Goal: Check status: Check status

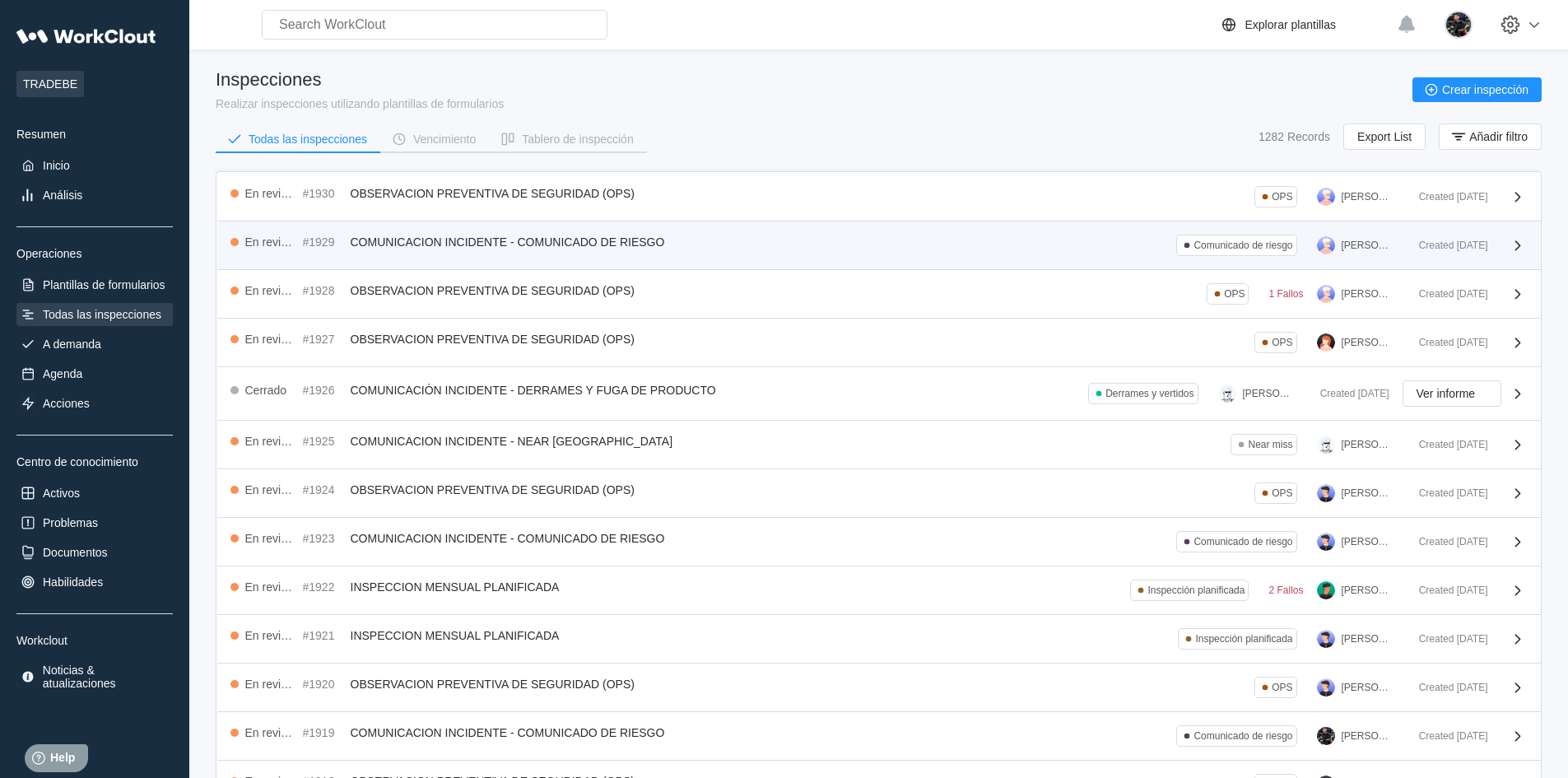
click at [739, 243] on div "En revisión #1929 COMUNICACION INCIDENTE - COMUNICADO DE RIESGO Comunicado de r…" at bounding box center [818, 246] width 1175 height 22
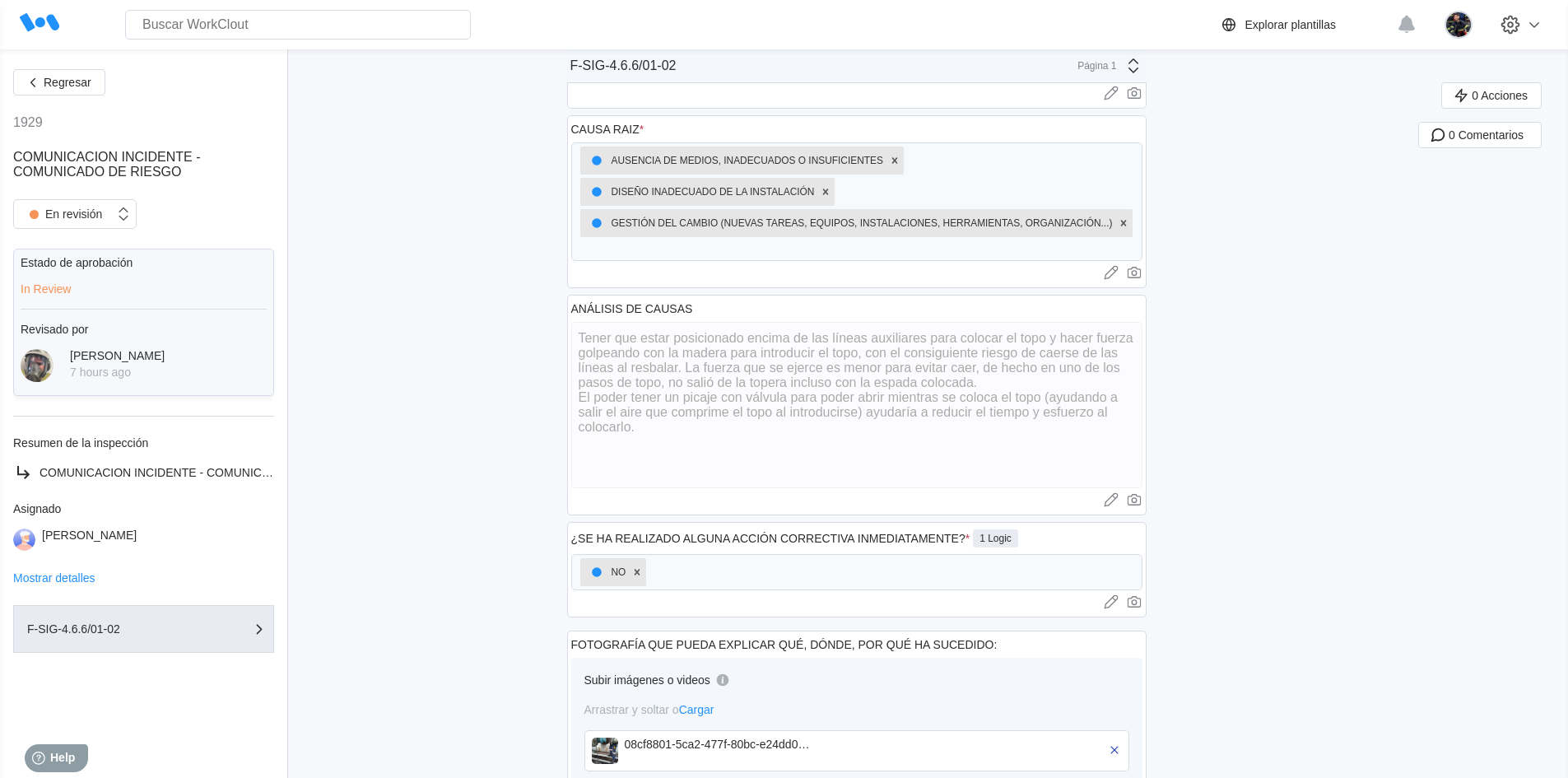
scroll to position [494, 0]
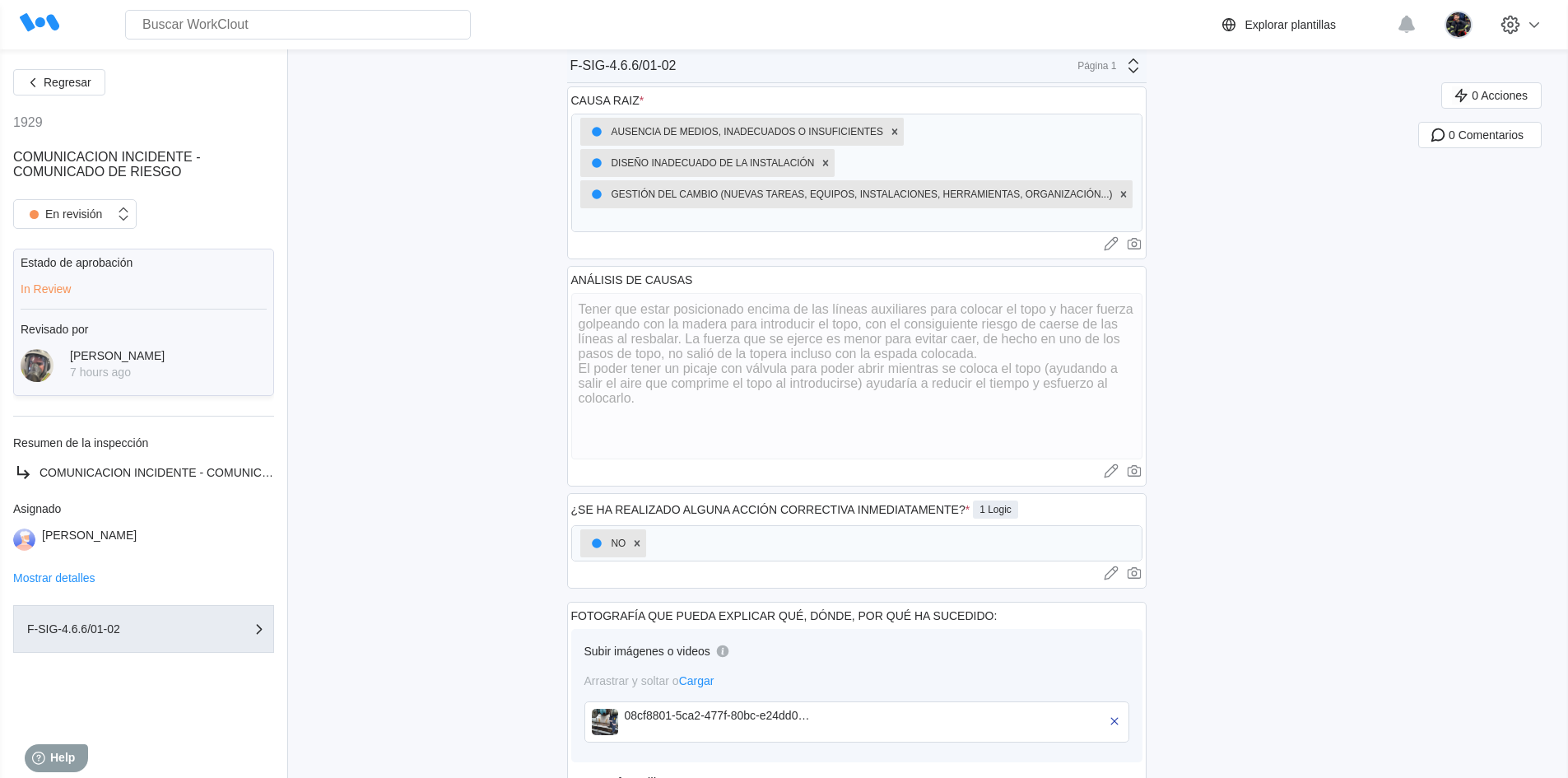
click at [606, 704] on div "08cf8801-5ca2-477f-80bc-e24dd084d5e8.png" at bounding box center [857, 722] width 545 height 41
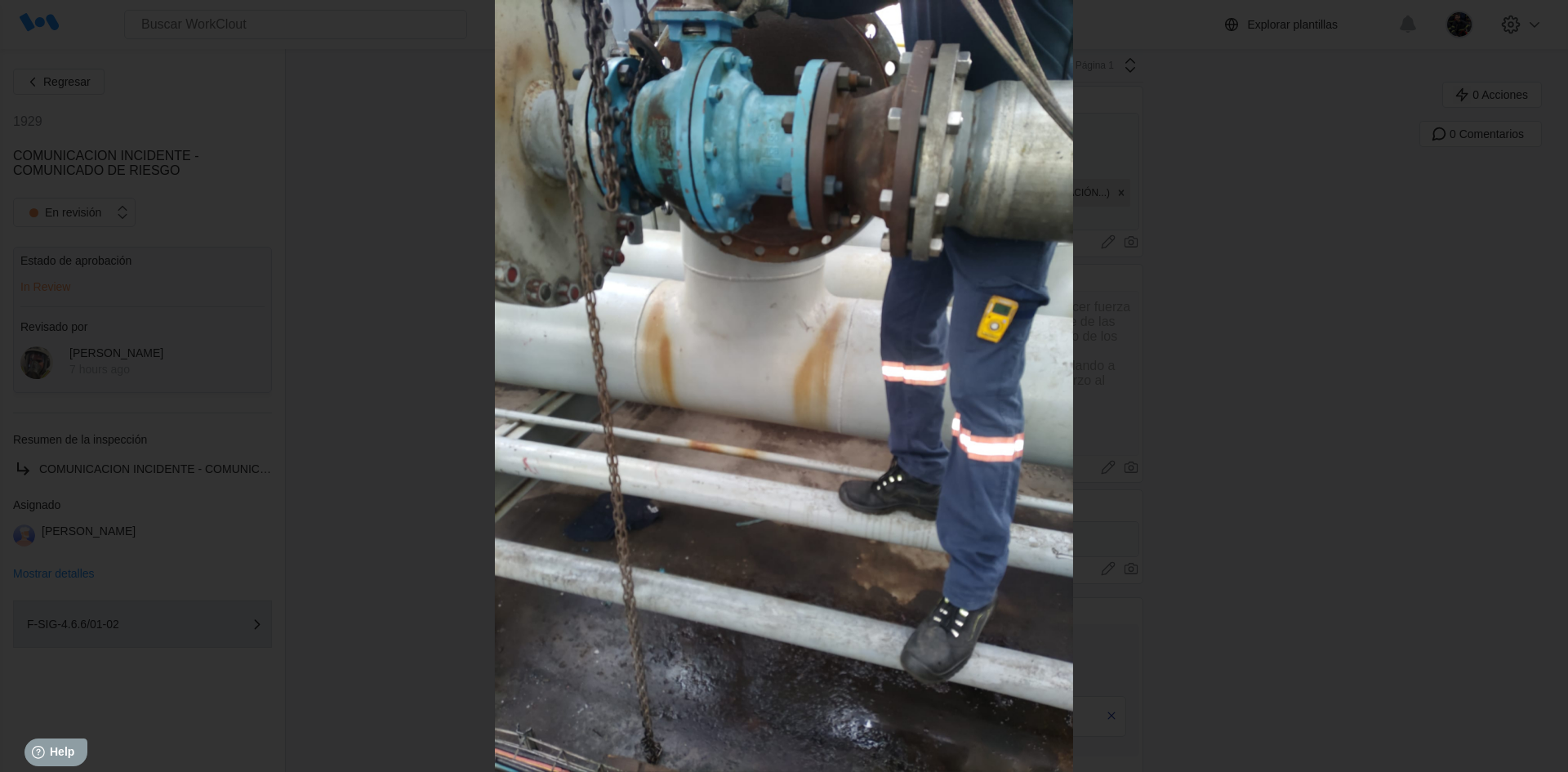
click at [1541, 25] on icon "button" at bounding box center [1541, 18] width 26 height 26
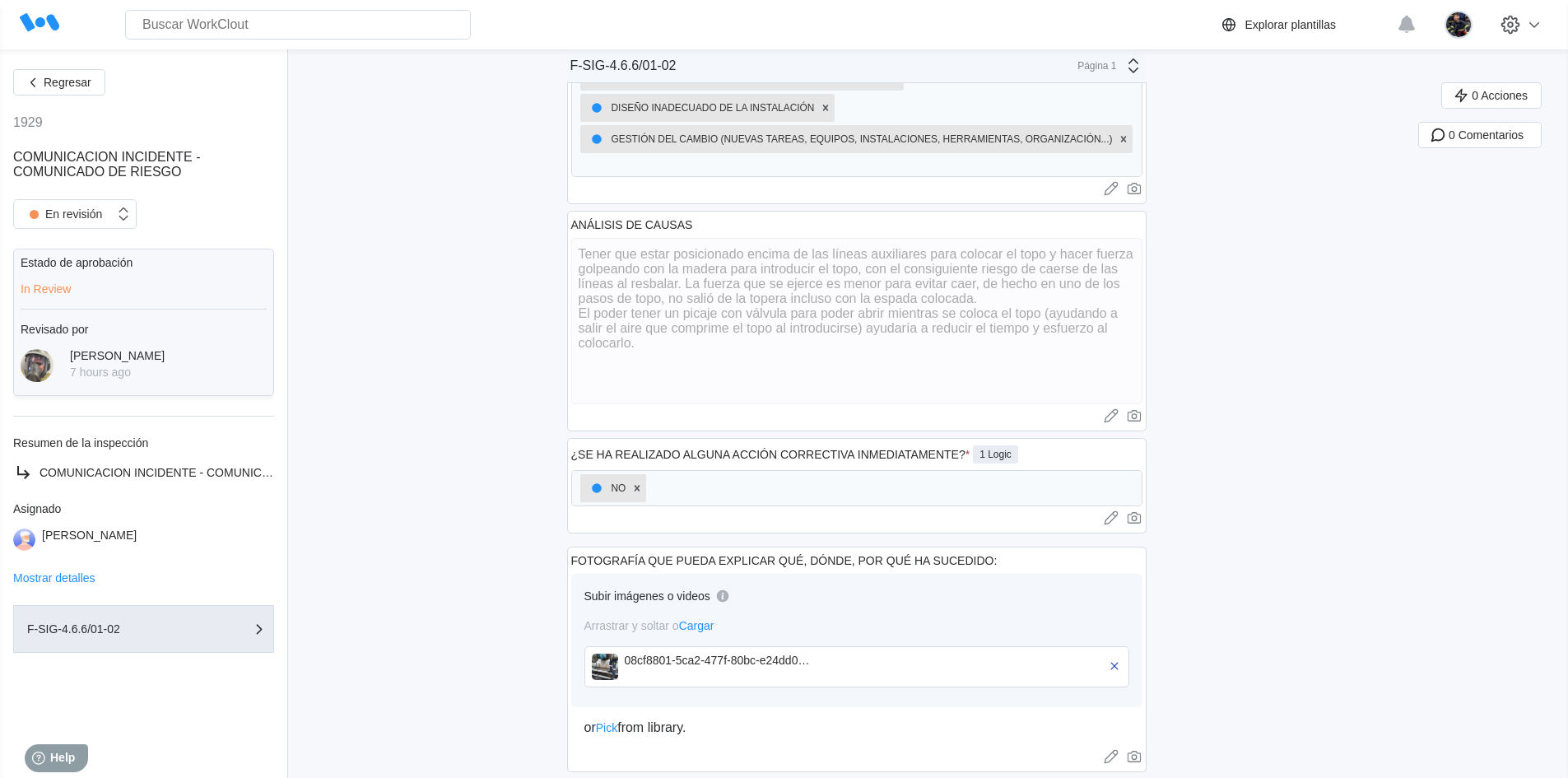
scroll to position [573, 0]
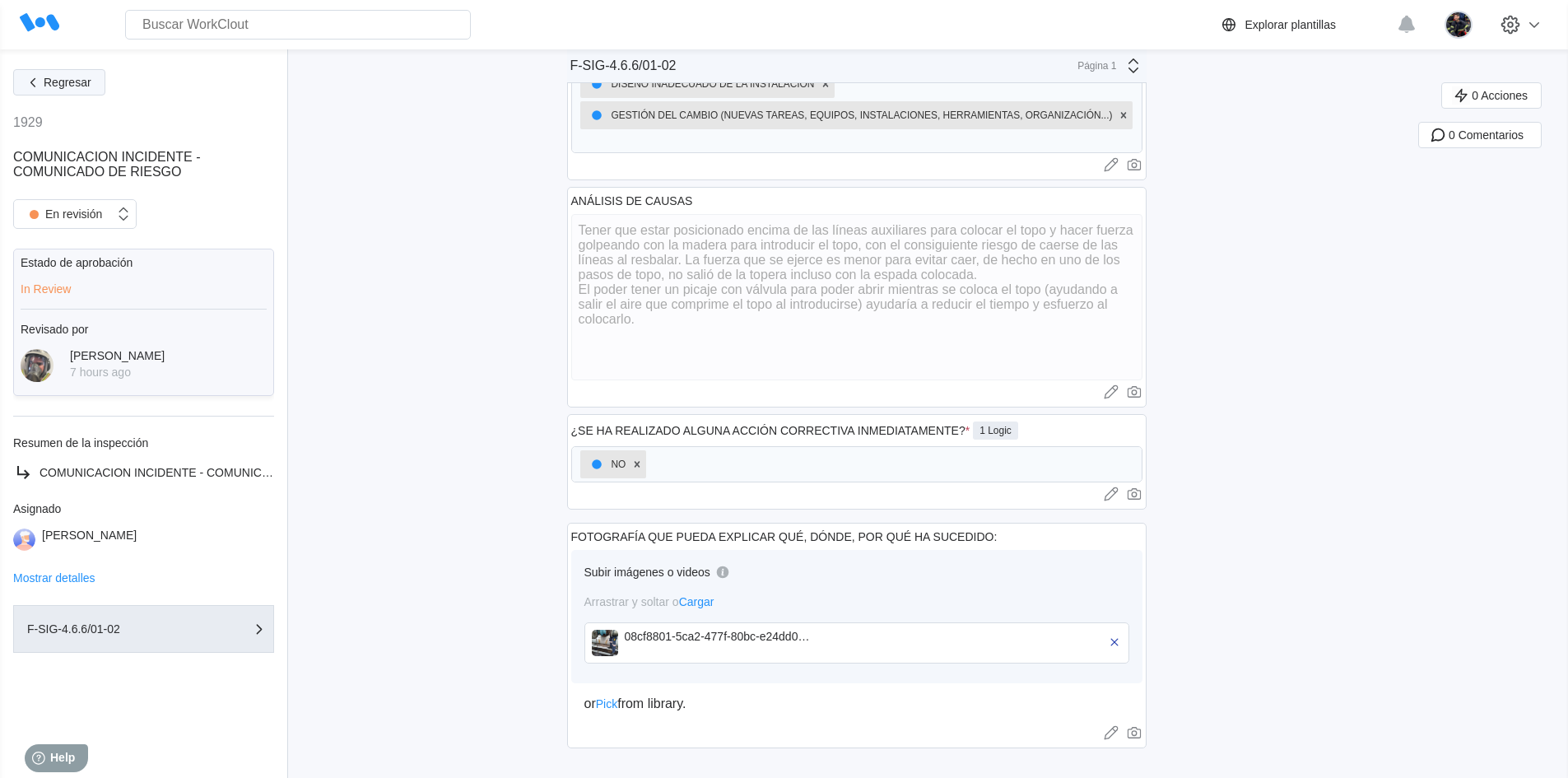
click at [53, 79] on span "Regresar" at bounding box center [67, 82] width 48 height 12
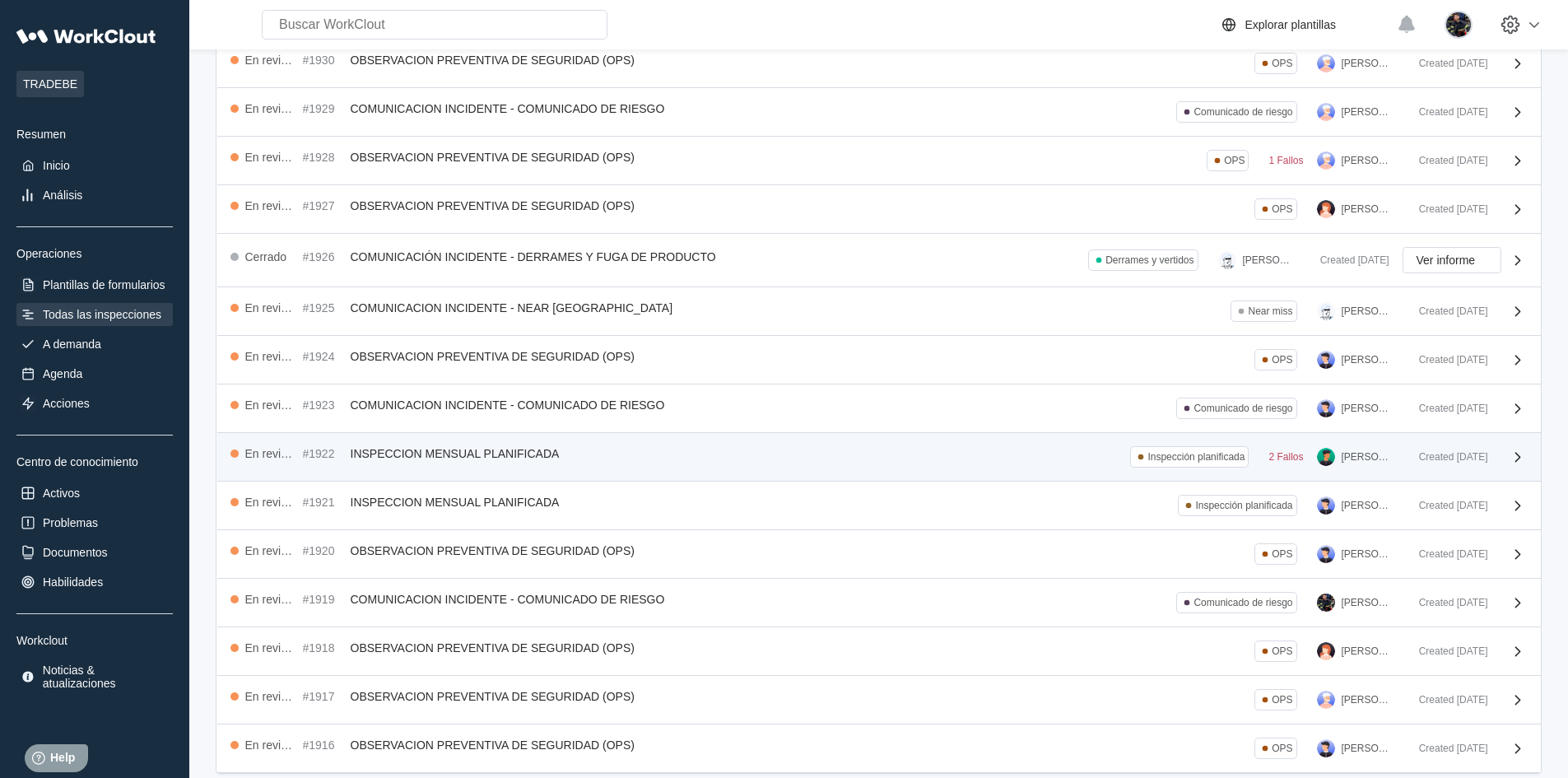
scroll to position [206, 0]
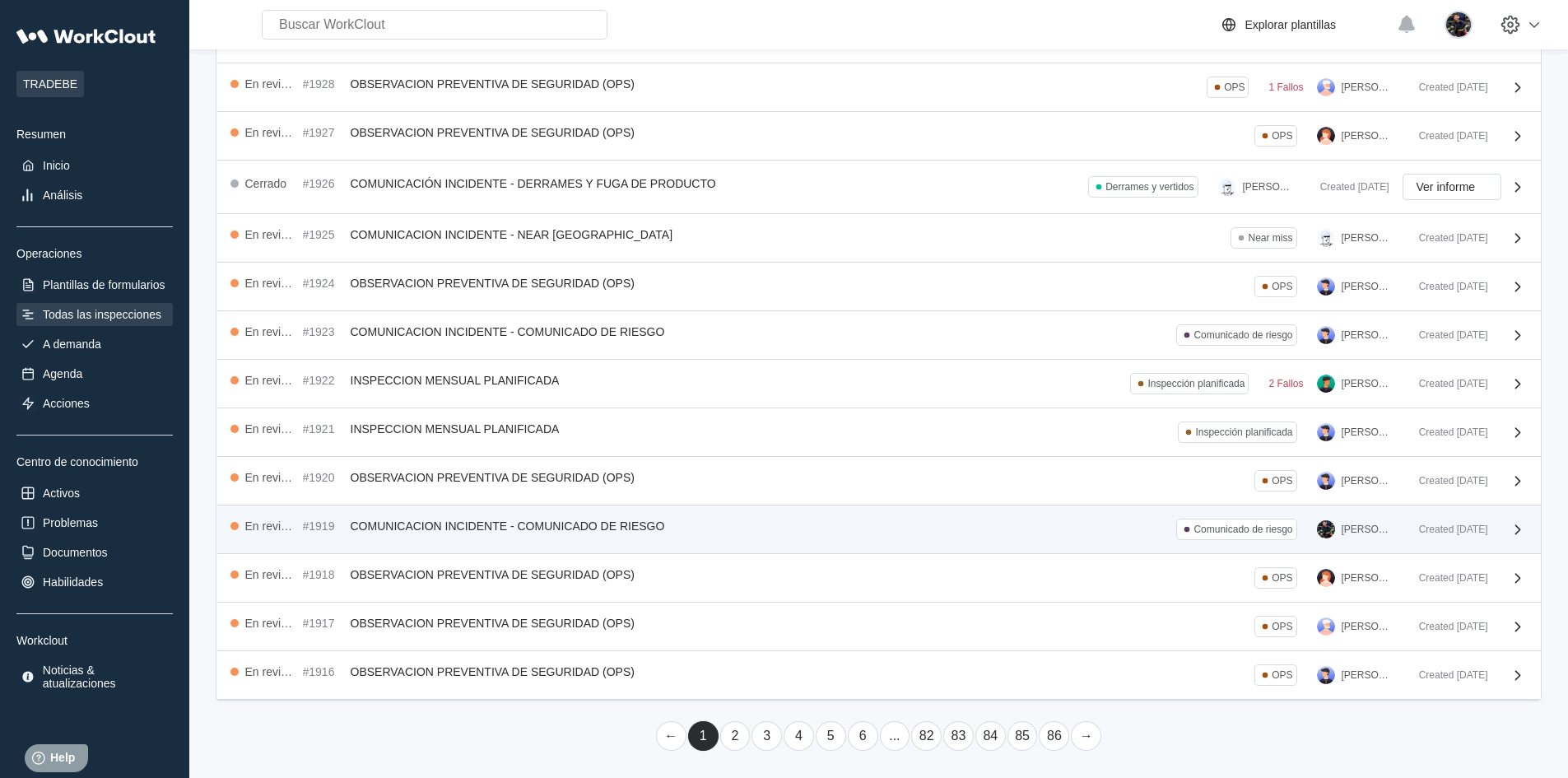
click at [778, 541] on div "En revisión #1919 COMUNICACION INCIDENTE - COMUNICADO DE RIESGO Comunicado de r…" at bounding box center [879, 530] width 1323 height 48
click at [698, 529] on div "En revisión #1919 COMUNICACION INCIDENTE - COMUNICADO DE RIESGO Comunicado de r…" at bounding box center [818, 529] width 1175 height 22
click at [587, 520] on span "COMUNICACION INCIDENTE - COMUNICADO DE RIESGO" at bounding box center [507, 525] width 315 height 13
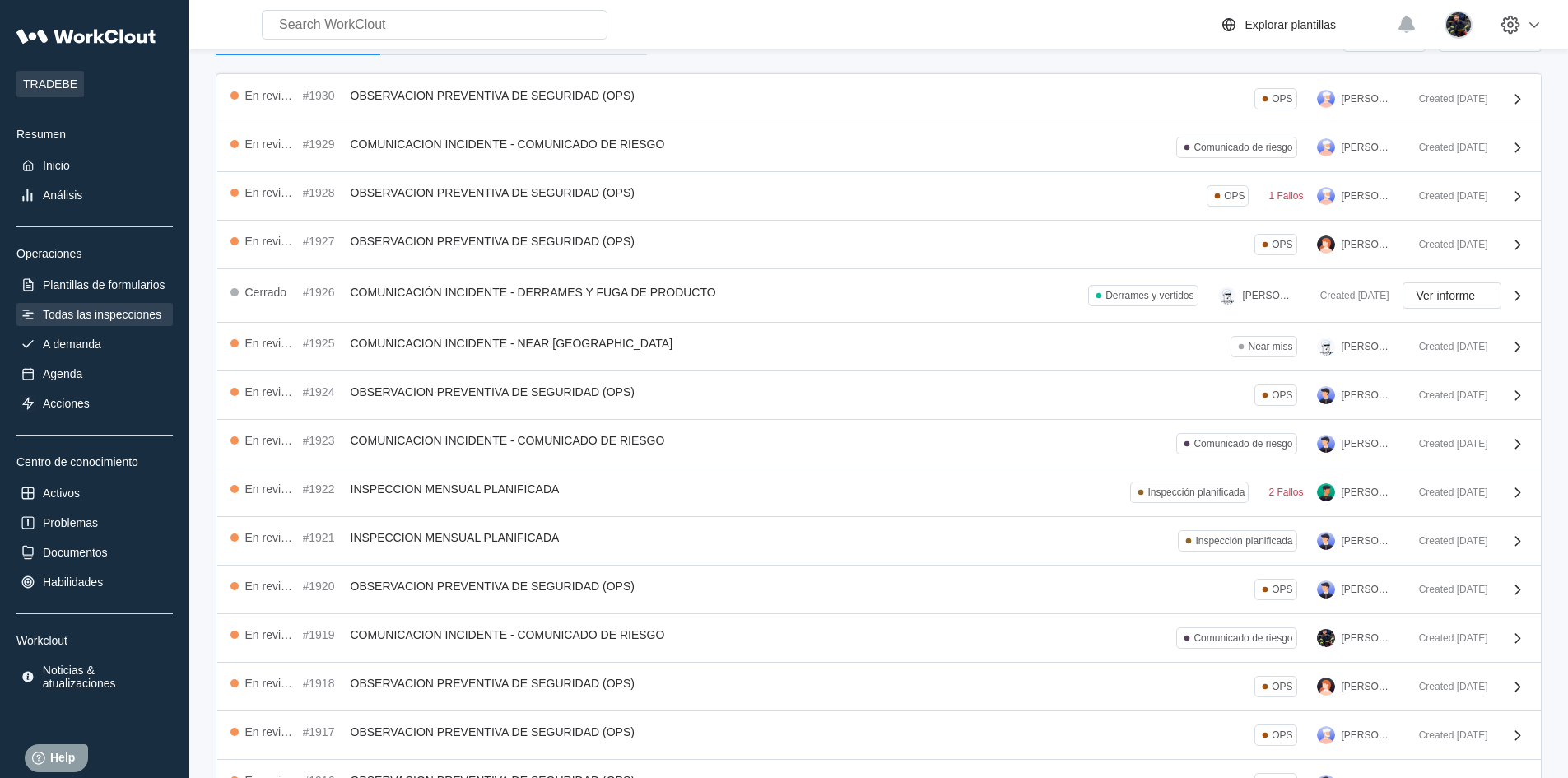
scroll to position [206, 0]
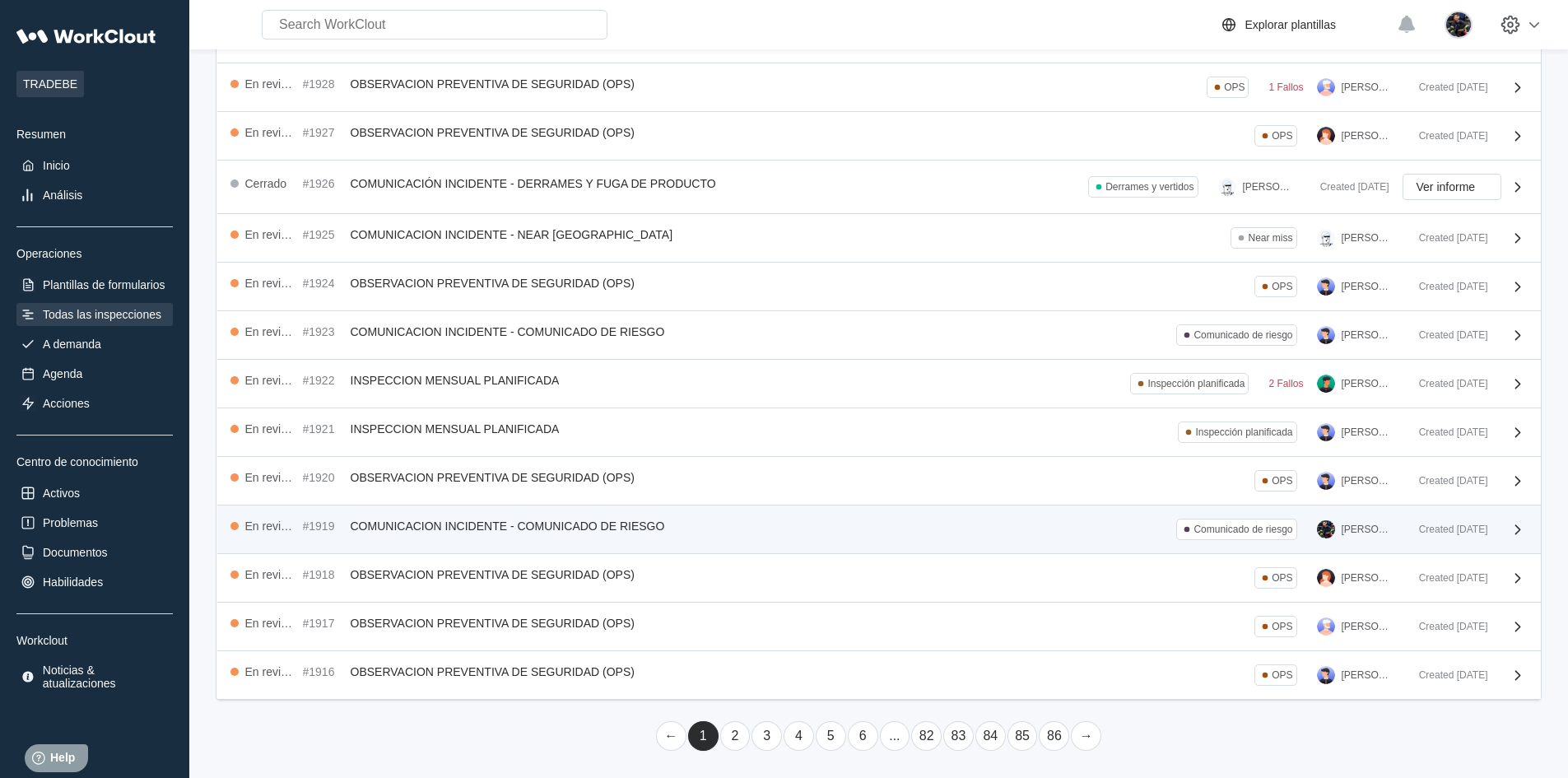
click at [524, 542] on div "En revisión #1919 COMUNICACION INCIDENTE - COMUNICADO DE RIESGO Comunicado de r…" at bounding box center [879, 530] width 1323 height 48
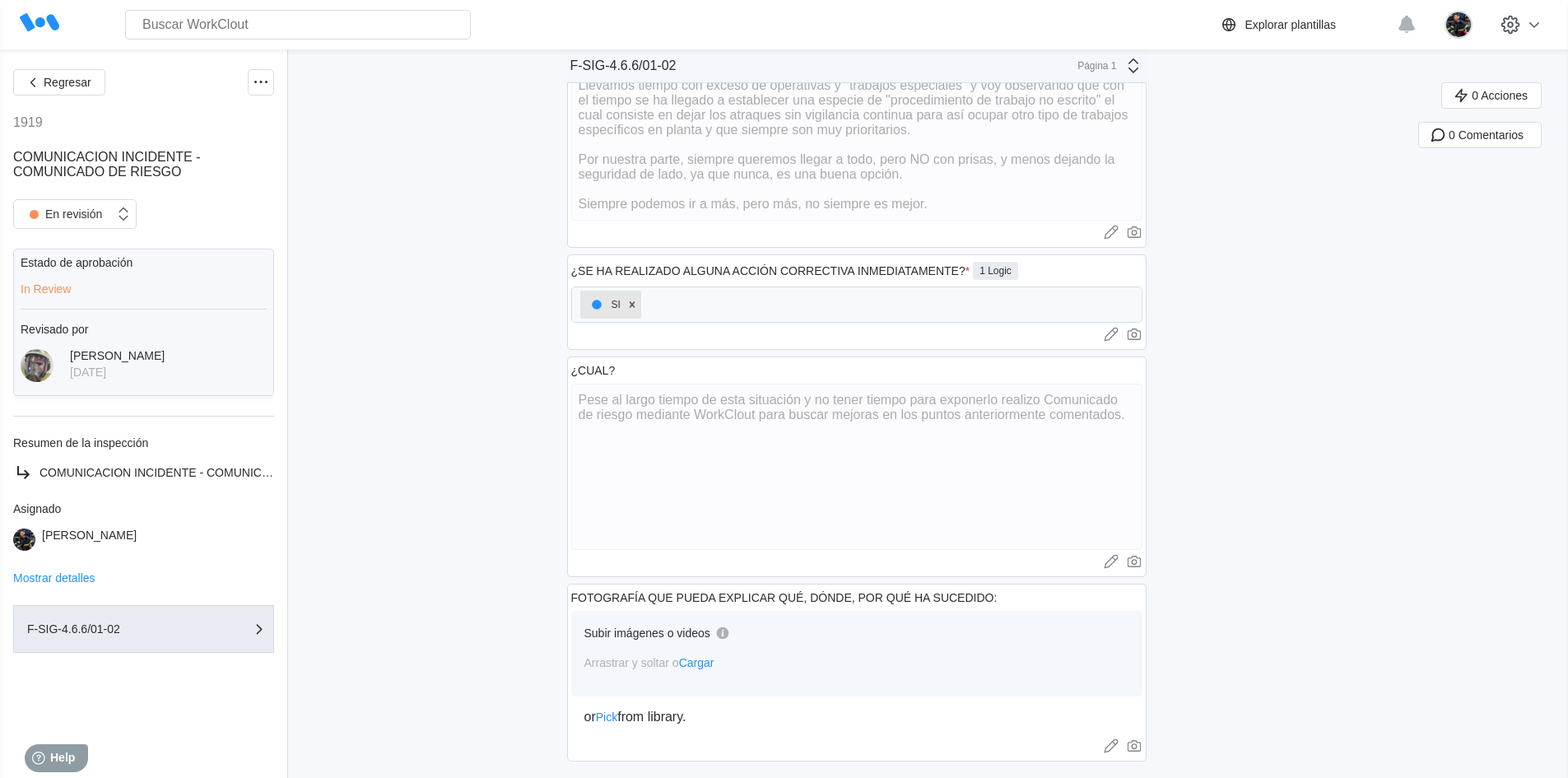
scroll to position [941, 0]
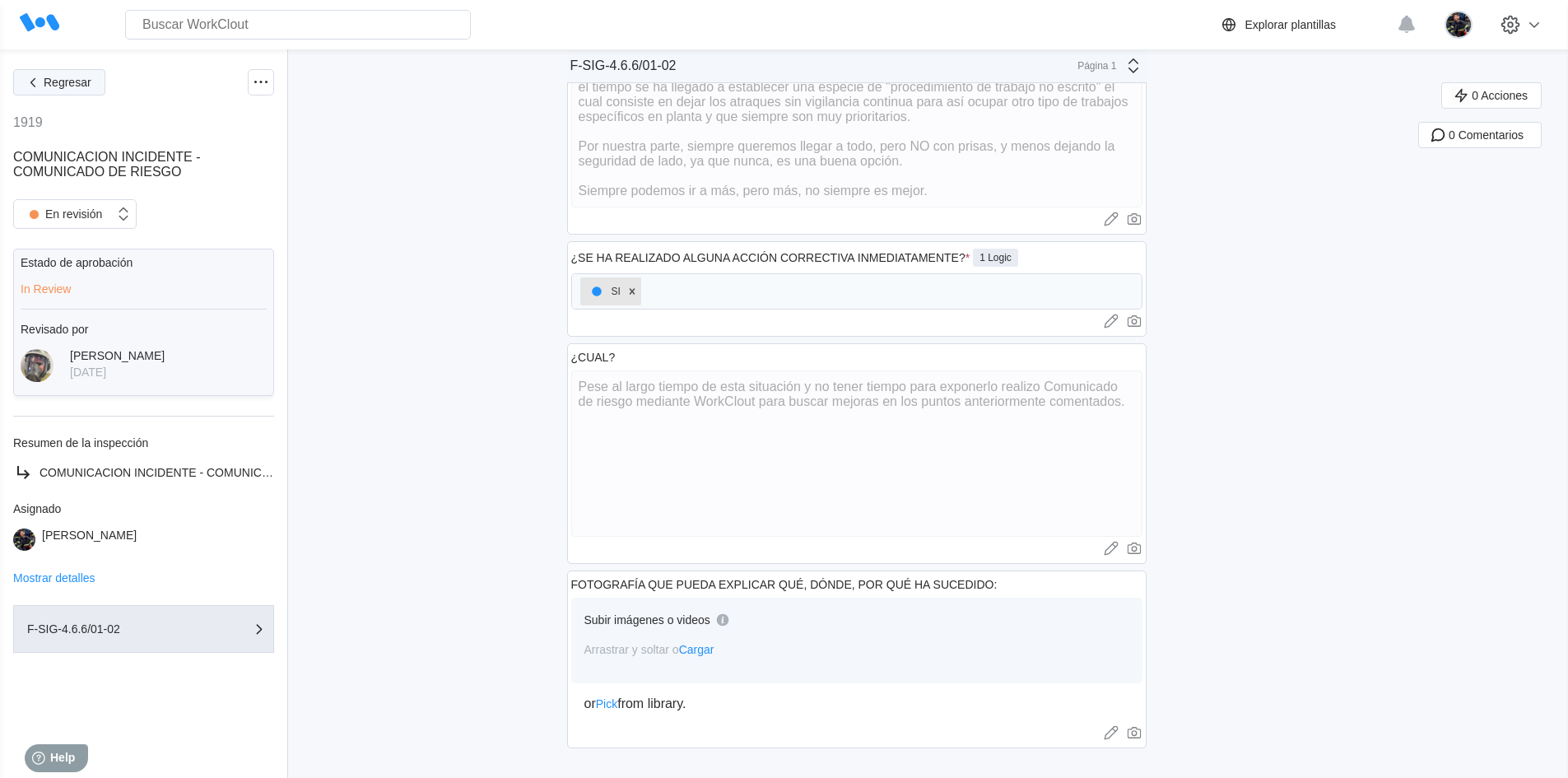
click at [89, 92] on button "Regresar" at bounding box center [59, 82] width 92 height 26
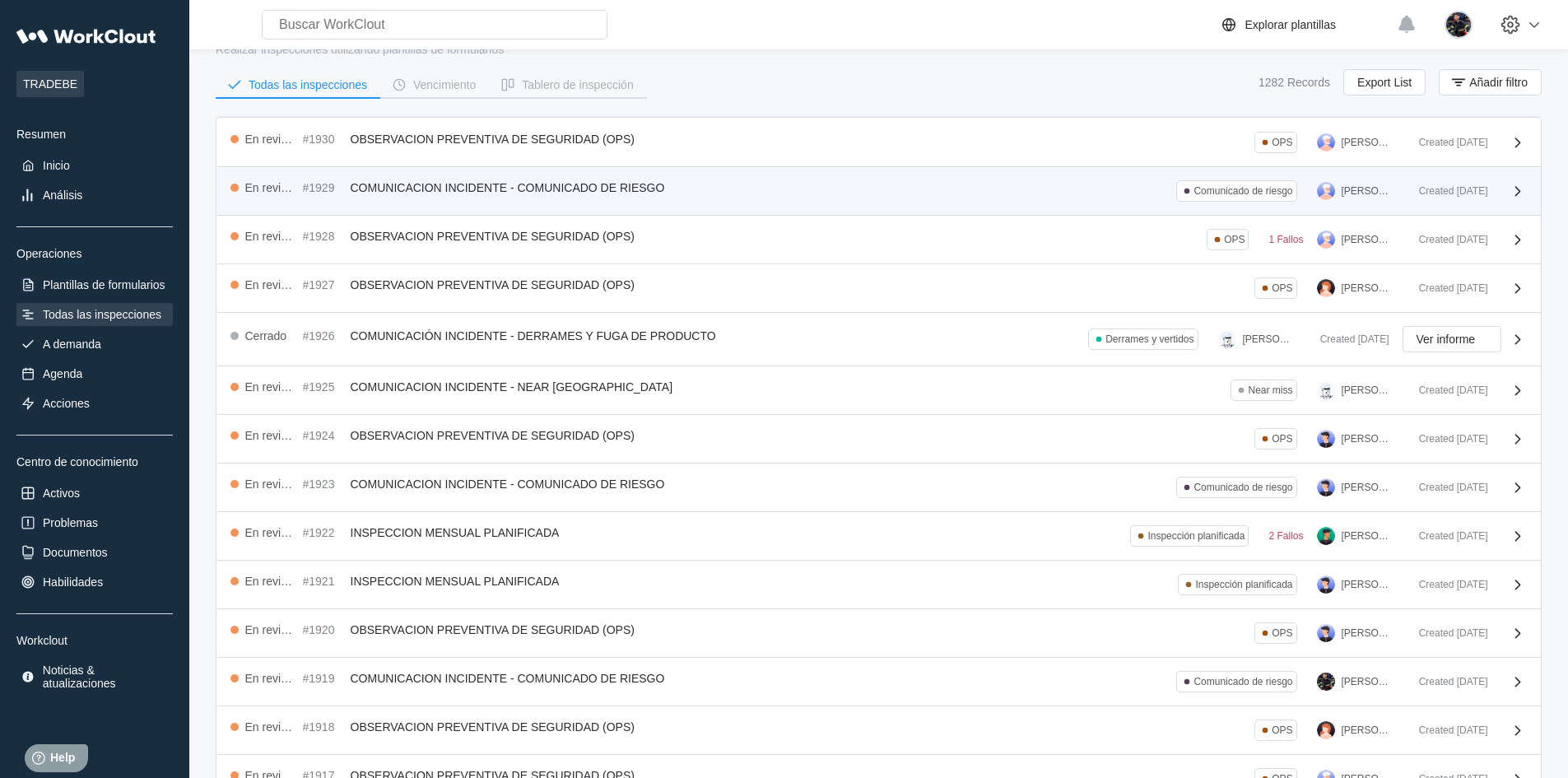
scroll to position [82, 0]
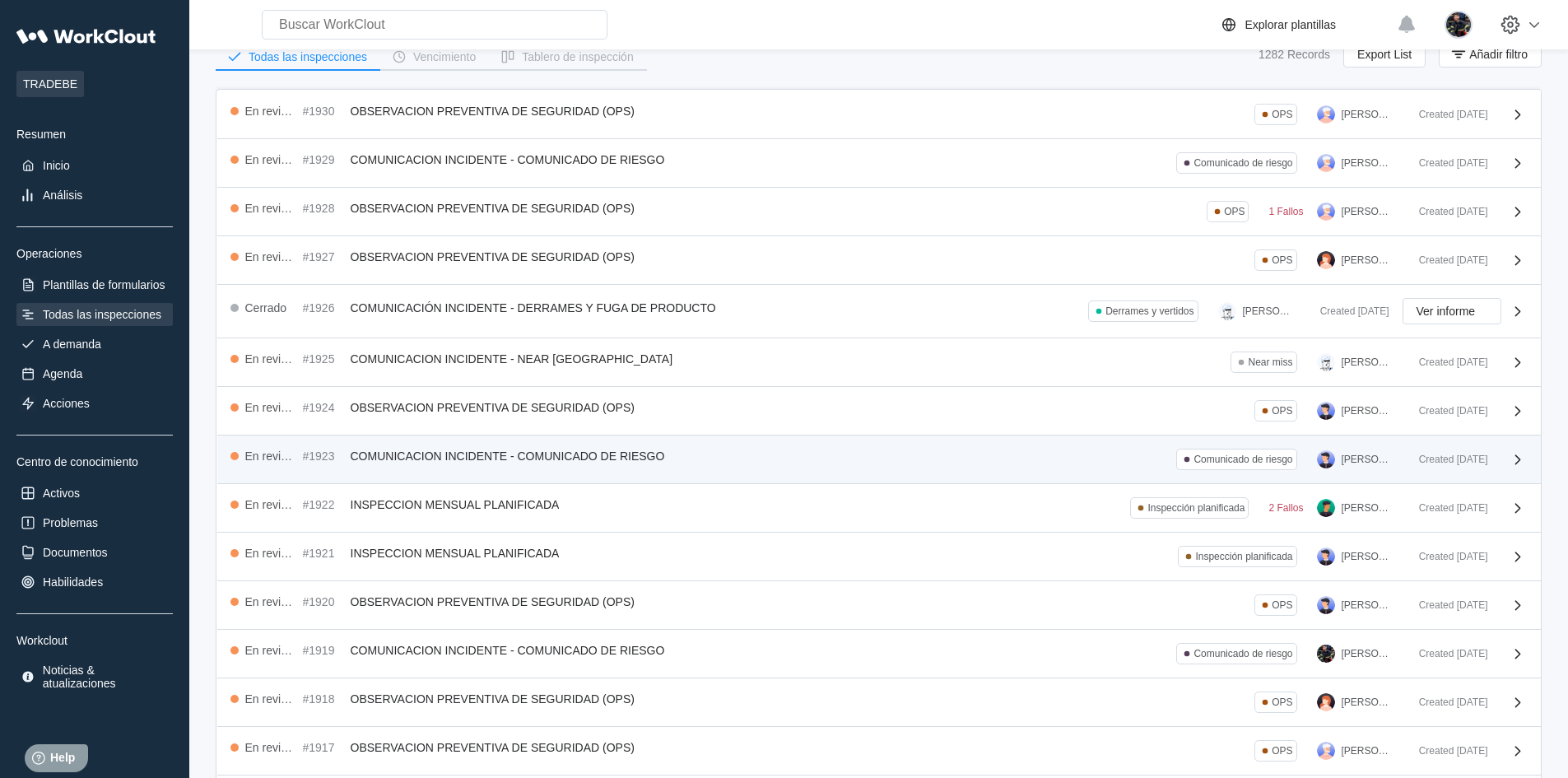
click at [773, 464] on div "En revisión #1923 COMUNICACION INCIDENTE - COMUNICADO DE RIESGO Comunicado de r…" at bounding box center [818, 459] width 1175 height 22
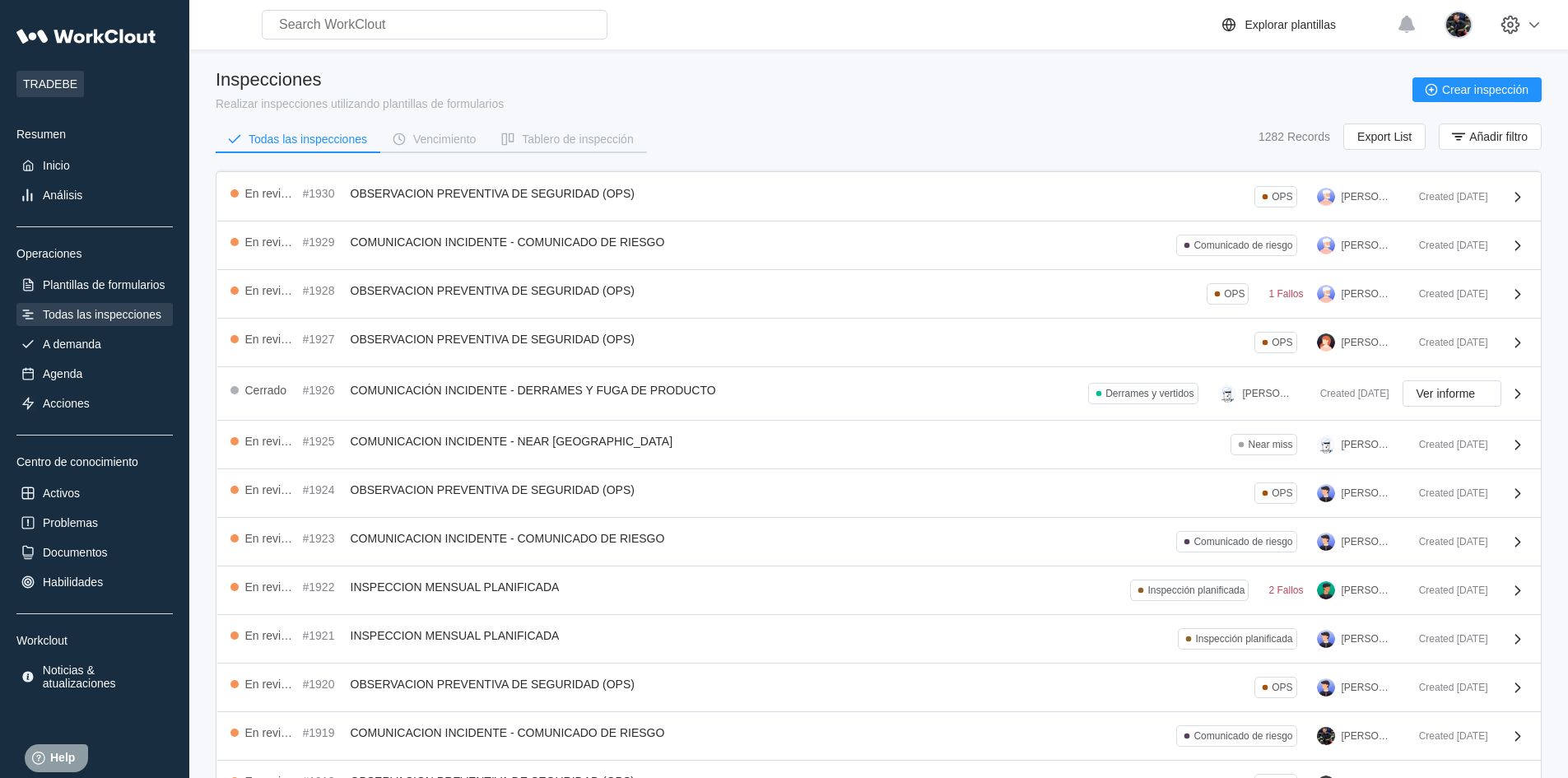
click at [993, 143] on div "Todas las inspecciones Vencimiento Tablero de inspección 1282 Records Export Li…" at bounding box center [879, 144] width 1326 height 41
